Goal: Information Seeking & Learning: Find specific fact

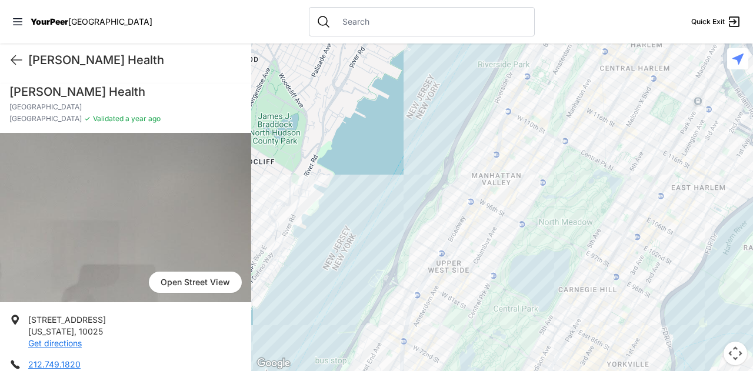
scroll to position [499, 0]
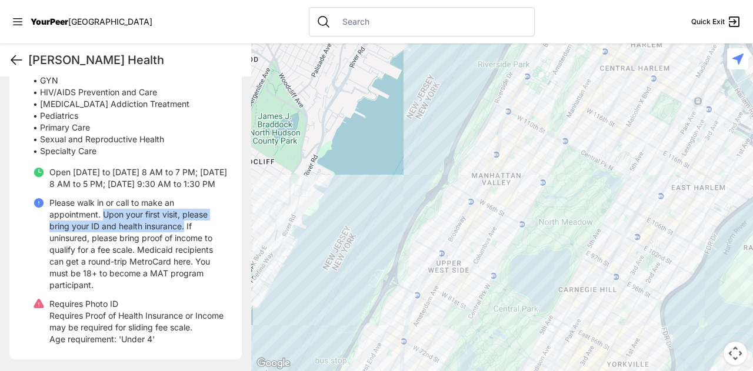
click at [15, 54] on icon at bounding box center [16, 60] width 14 height 14
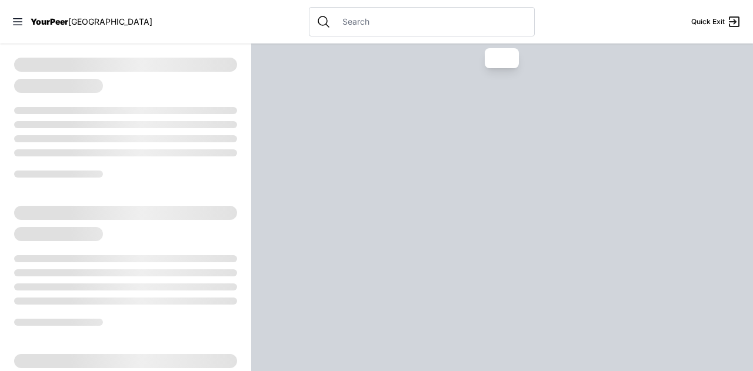
select select "recentlyUpdated"
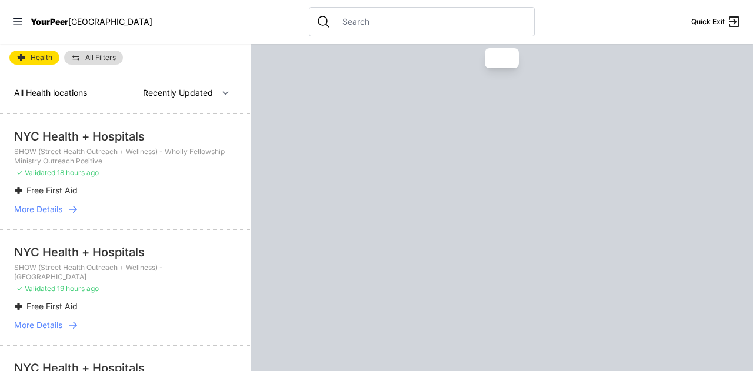
click at [24, 24] on div "YourPeer [GEOGRAPHIC_DATA]" at bounding box center [82, 22] width 141 height 12
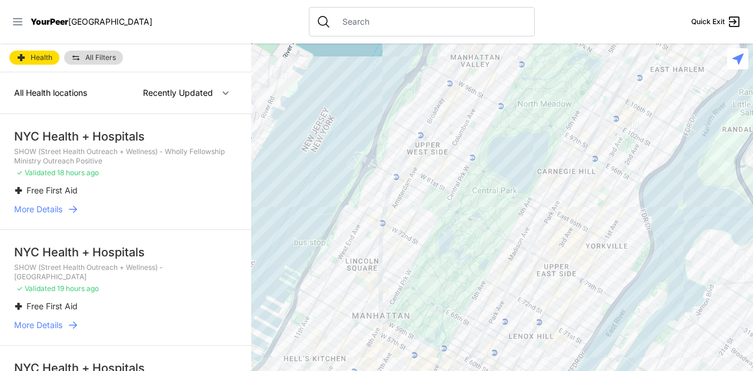
click at [18, 24] on icon at bounding box center [18, 22] width 12 height 12
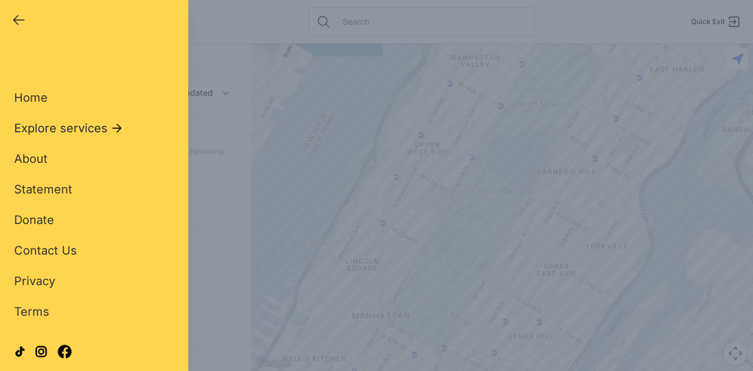
click at [75, 130] on span "Explore services" at bounding box center [60, 128] width 93 height 16
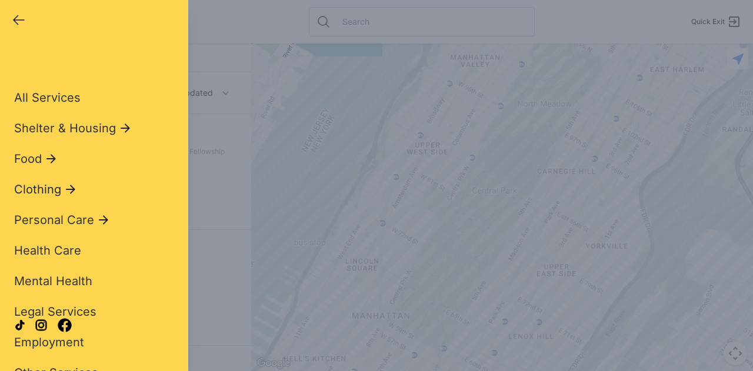
click at [53, 190] on span "Clothing" at bounding box center [37, 189] width 47 height 16
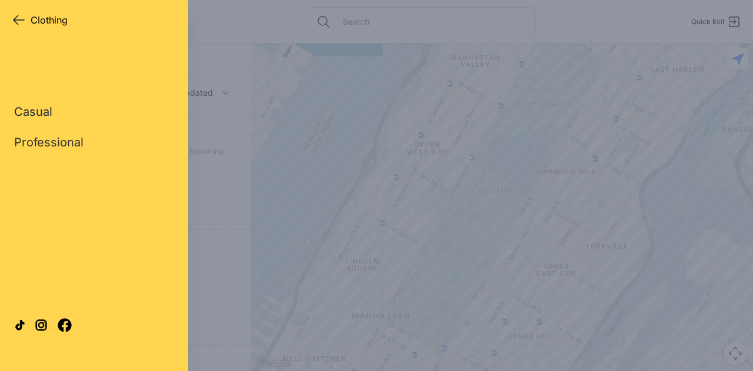
click at [45, 115] on link "Casual" at bounding box center [33, 111] width 38 height 16
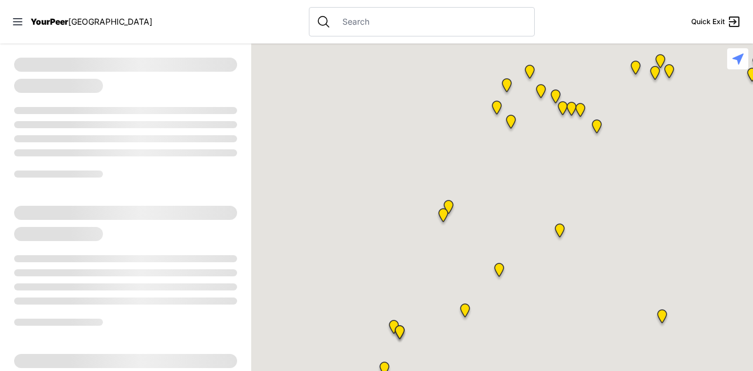
select select "recentlyUpdated"
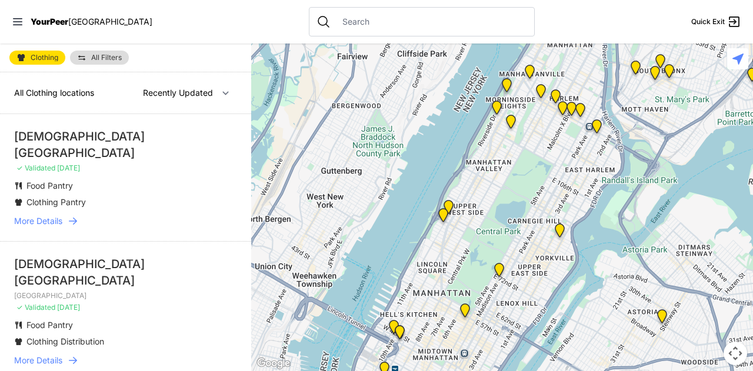
click at [103, 256] on div "[DEMOGRAPHIC_DATA][GEOGRAPHIC_DATA]" at bounding box center [125, 272] width 223 height 33
click at [52, 355] on span "More Details" at bounding box center [38, 361] width 48 height 12
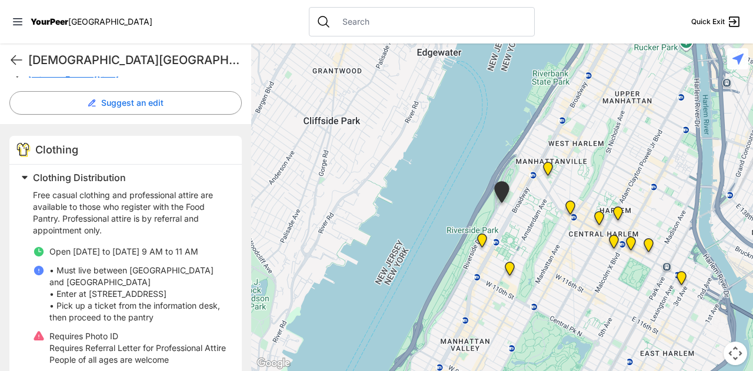
scroll to position [340, 0]
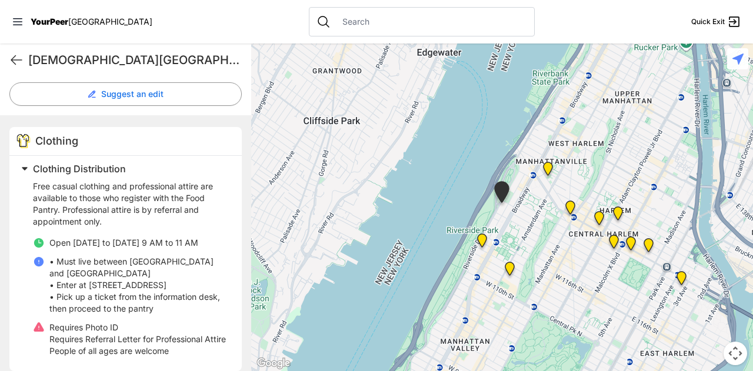
drag, startPoint x: 71, startPoint y: 225, endPoint x: 222, endPoint y: 227, distance: 151.7
click at [222, 227] on div "Clothing Distribution Free casual clothing and professional attire are availabl…" at bounding box center [125, 263] width 232 height 215
copy span "[DATE] to [DATE] 9 AM to 11 AM"
